Goal: Navigation & Orientation: Understand site structure

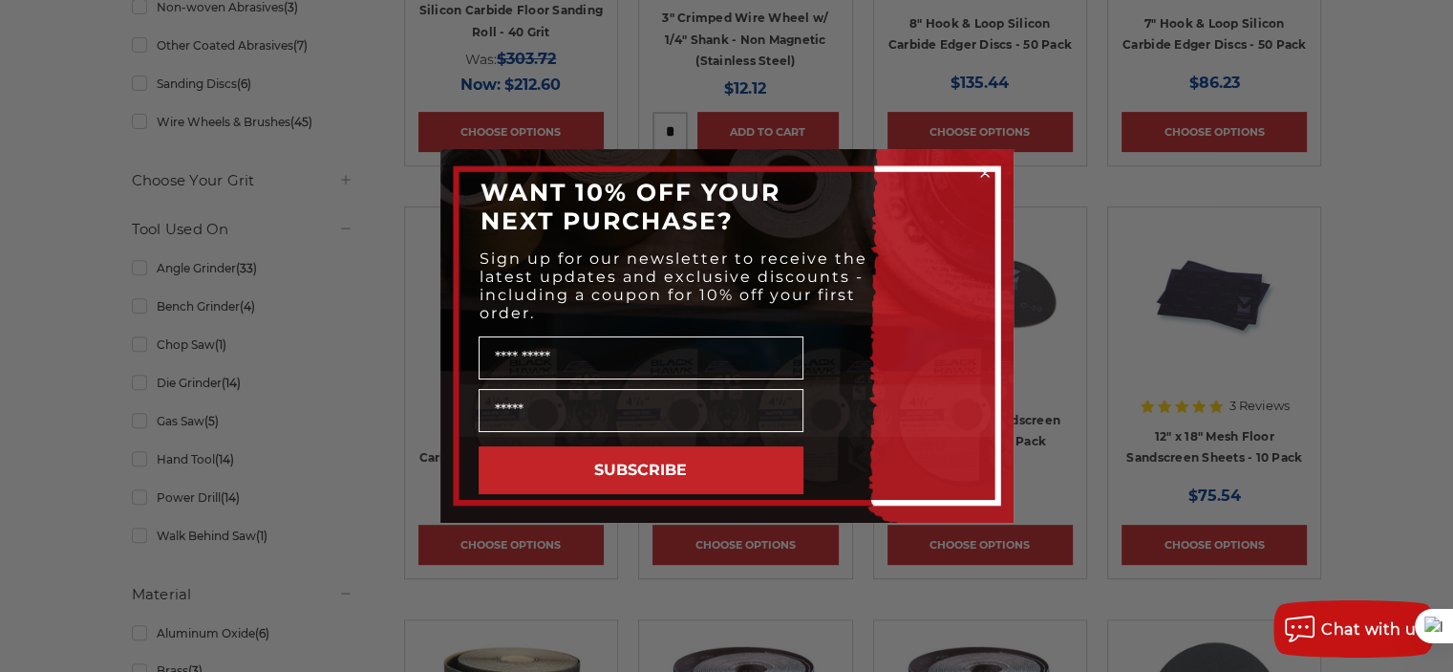
scroll to position [698, 0]
click at [986, 174] on circle "Close dialog" at bounding box center [985, 173] width 18 height 18
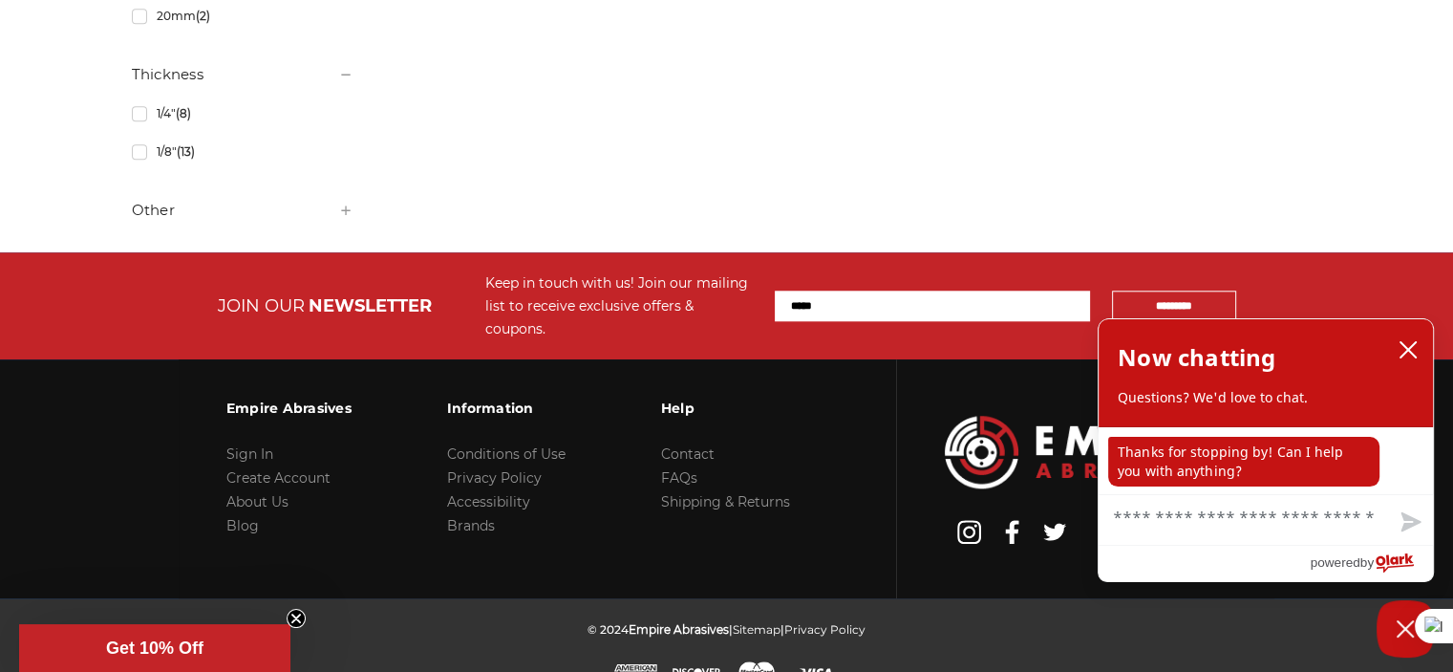
scroll to position [1895, 0]
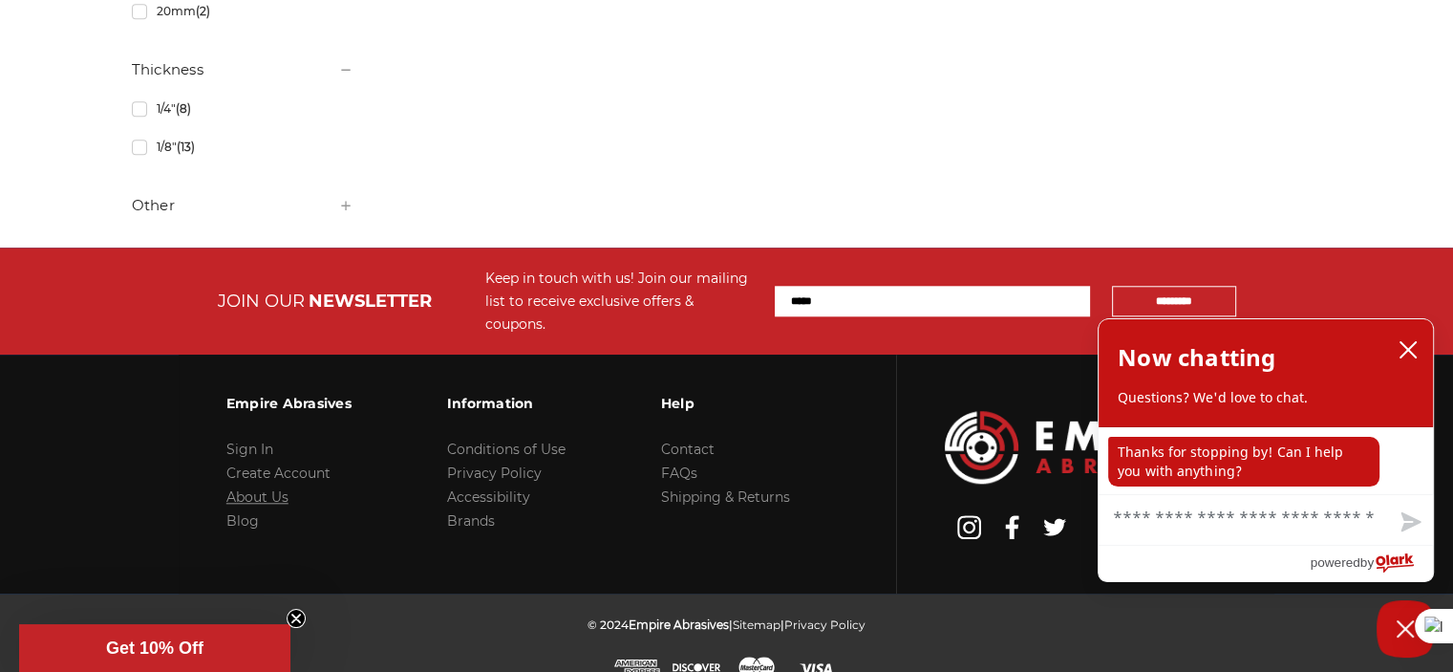
click at [266, 488] on link "About Us" at bounding box center [257, 496] width 62 height 17
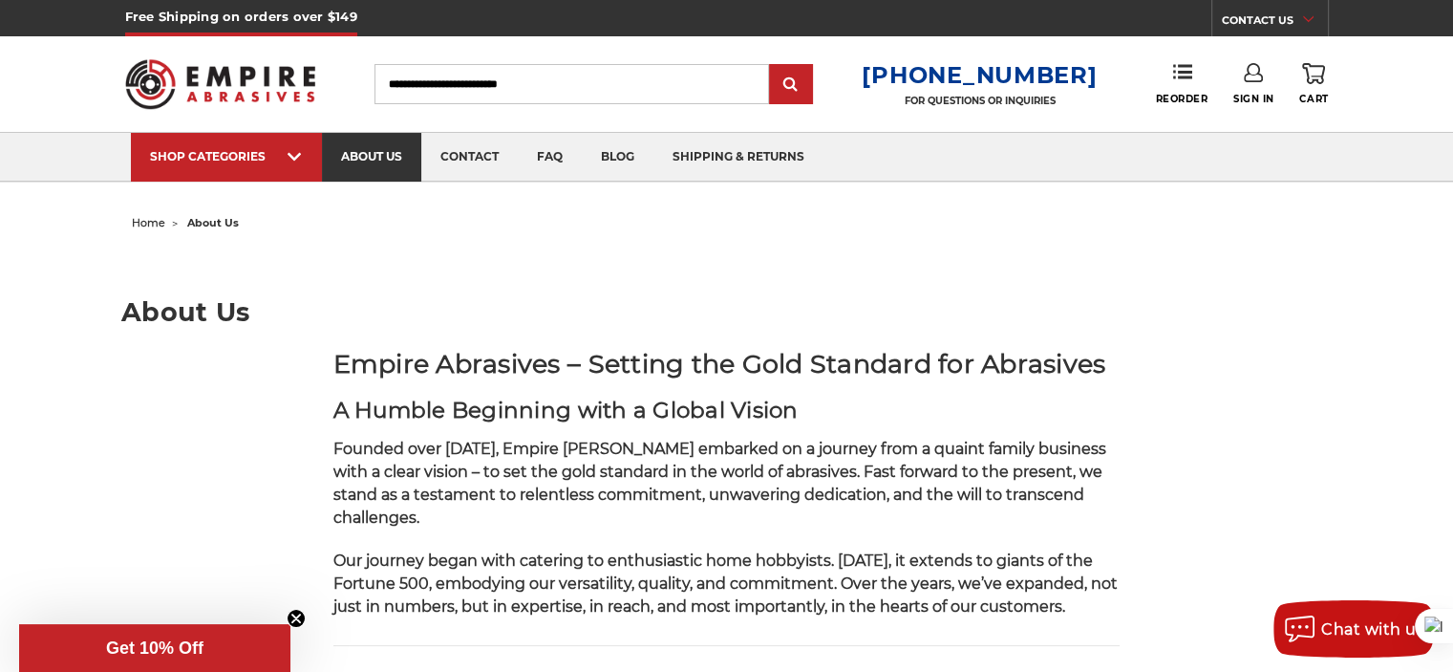
click at [363, 162] on link "about us" at bounding box center [371, 157] width 99 height 49
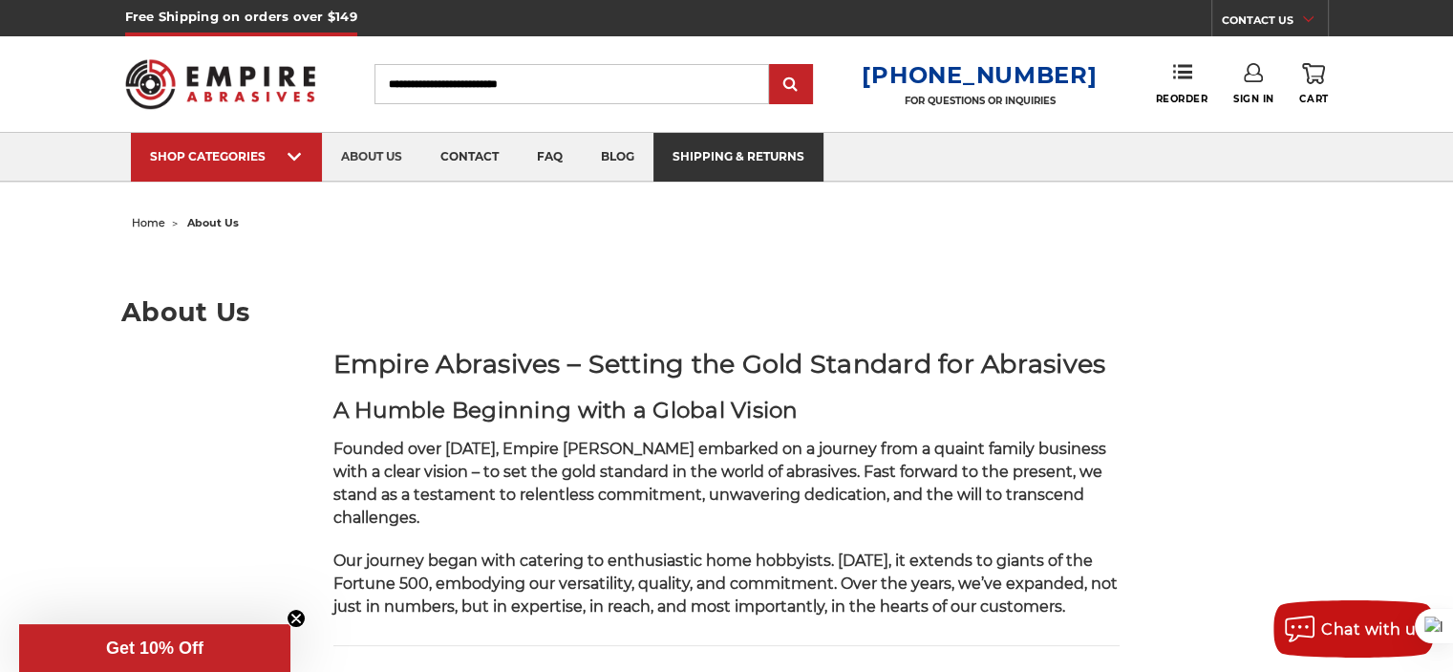
click at [692, 139] on link "shipping & returns" at bounding box center [739, 157] width 170 height 49
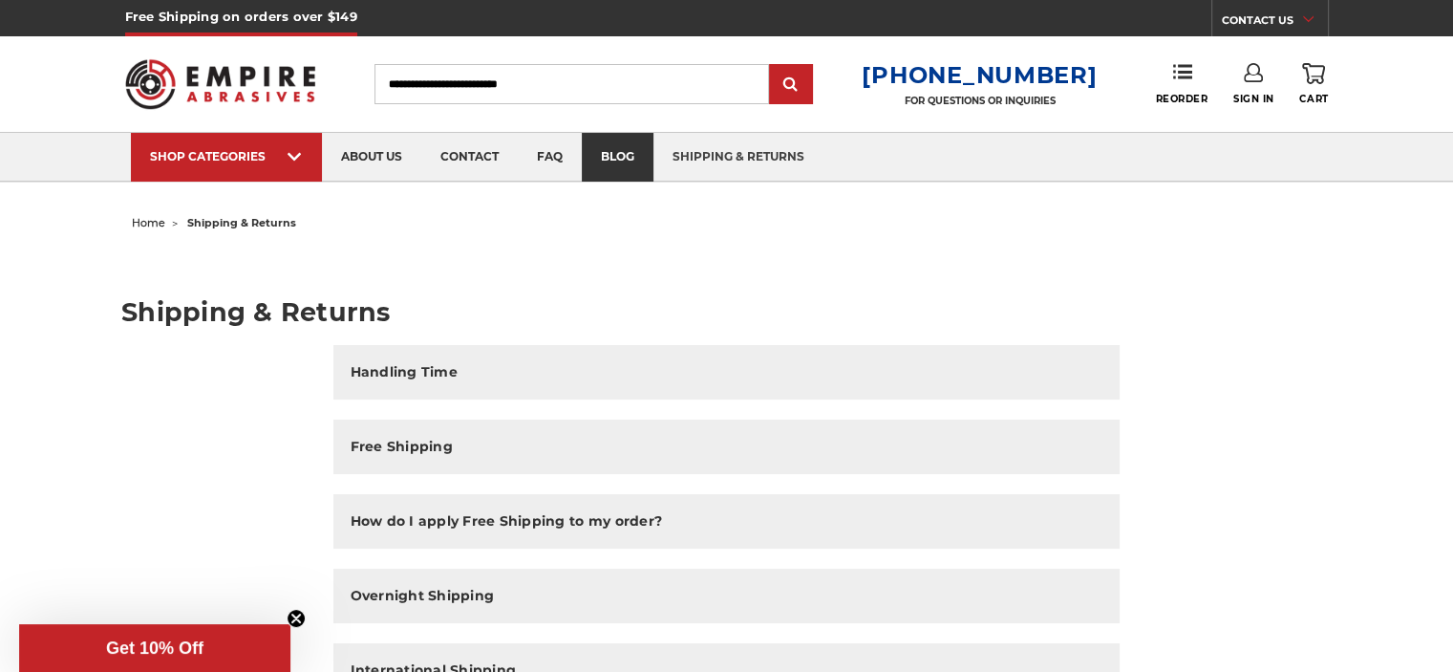
click at [621, 159] on link "blog" at bounding box center [618, 157] width 72 height 49
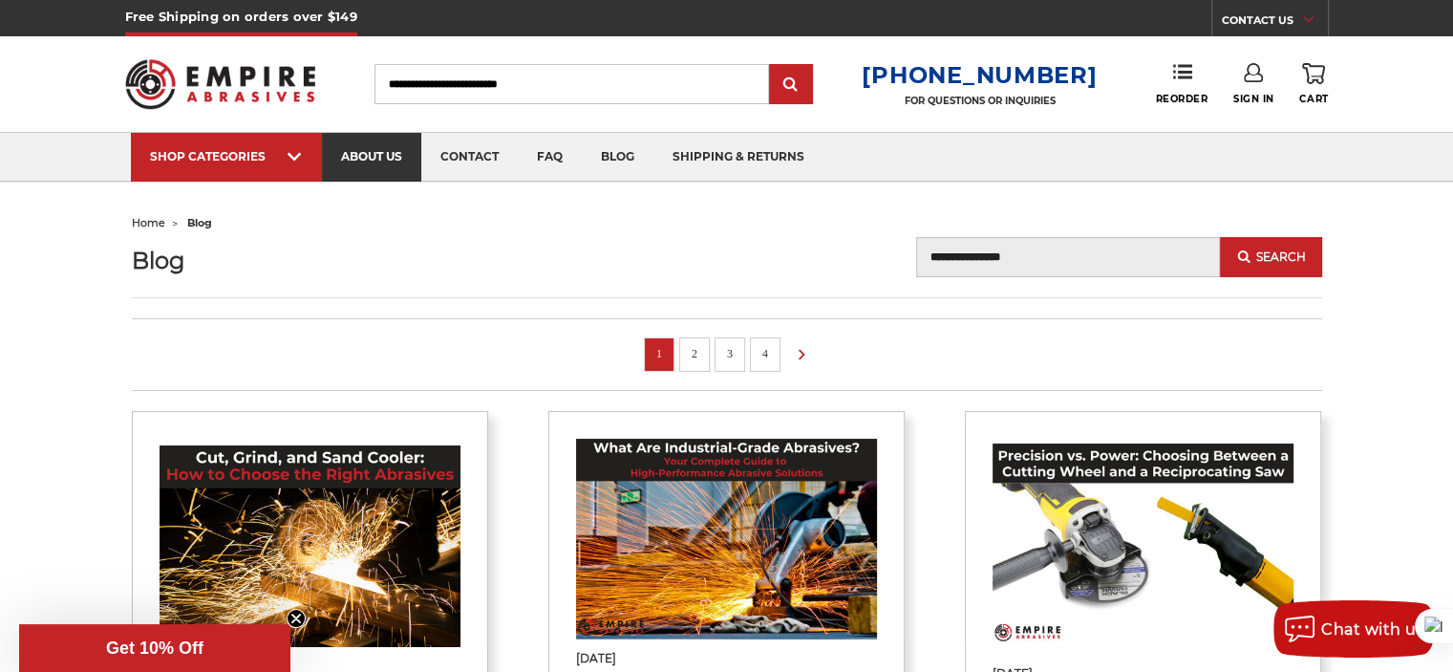
click at [363, 160] on link "about us" at bounding box center [371, 157] width 99 height 49
